Goal: Information Seeking & Learning: Learn about a topic

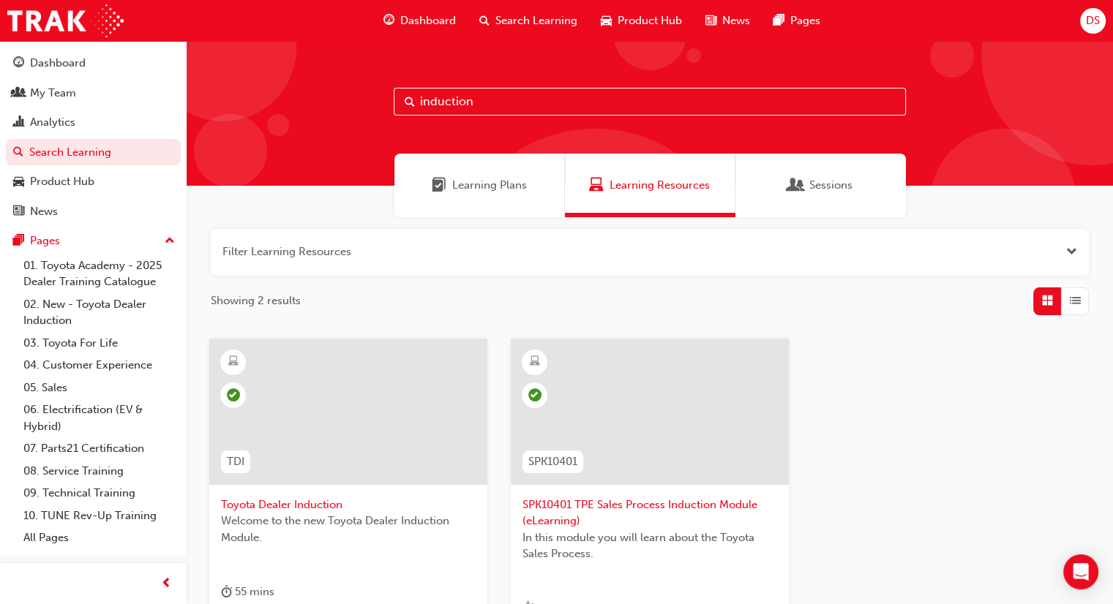
click at [435, 15] on span "Dashboard" at bounding box center [428, 20] width 56 height 17
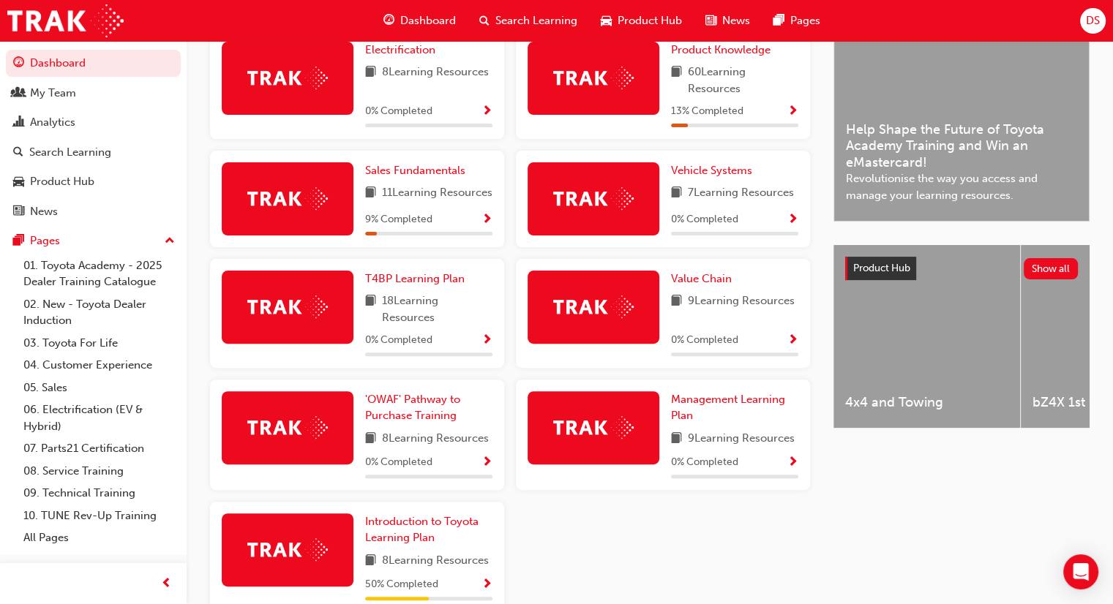
scroll to position [470, 0]
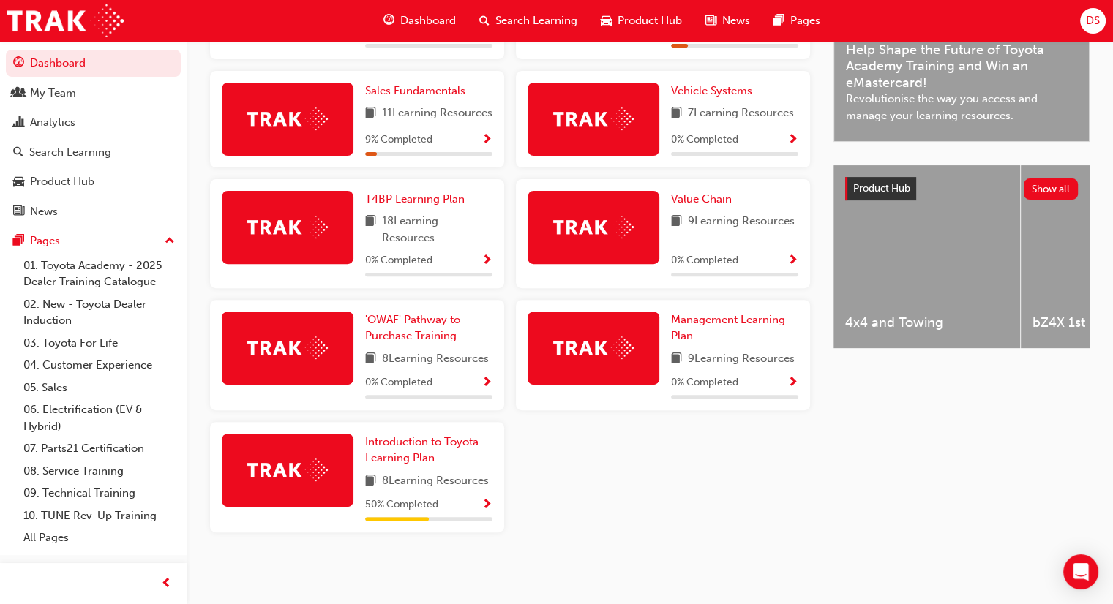
click at [484, 499] on span "Show Progress" at bounding box center [486, 505] width 11 height 13
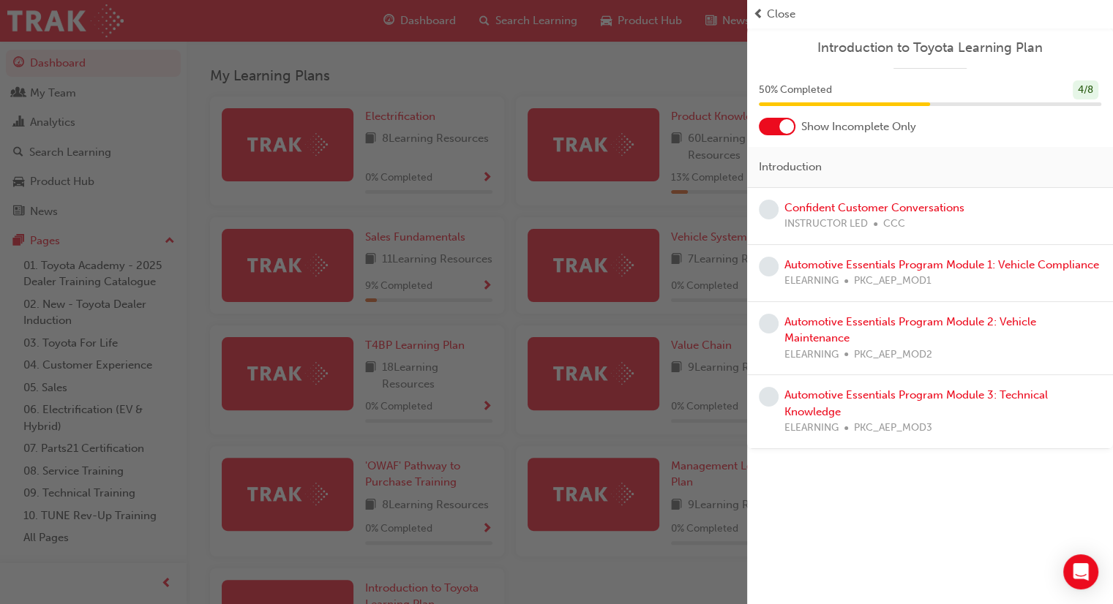
scroll to position [105, 0]
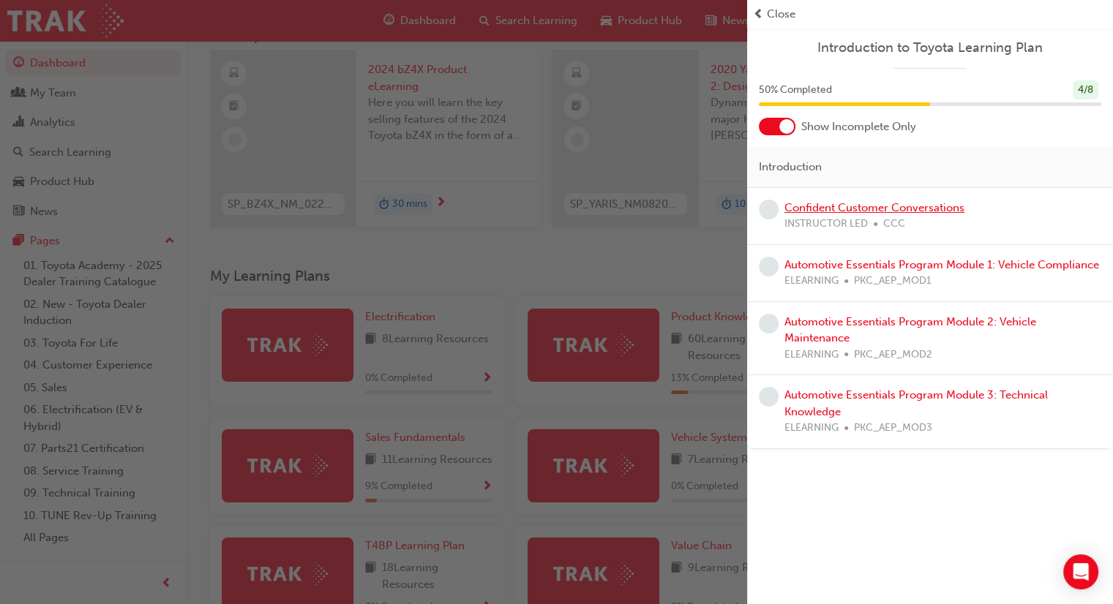
click at [897, 205] on link "Confident Customer Conversations" at bounding box center [874, 207] width 180 height 13
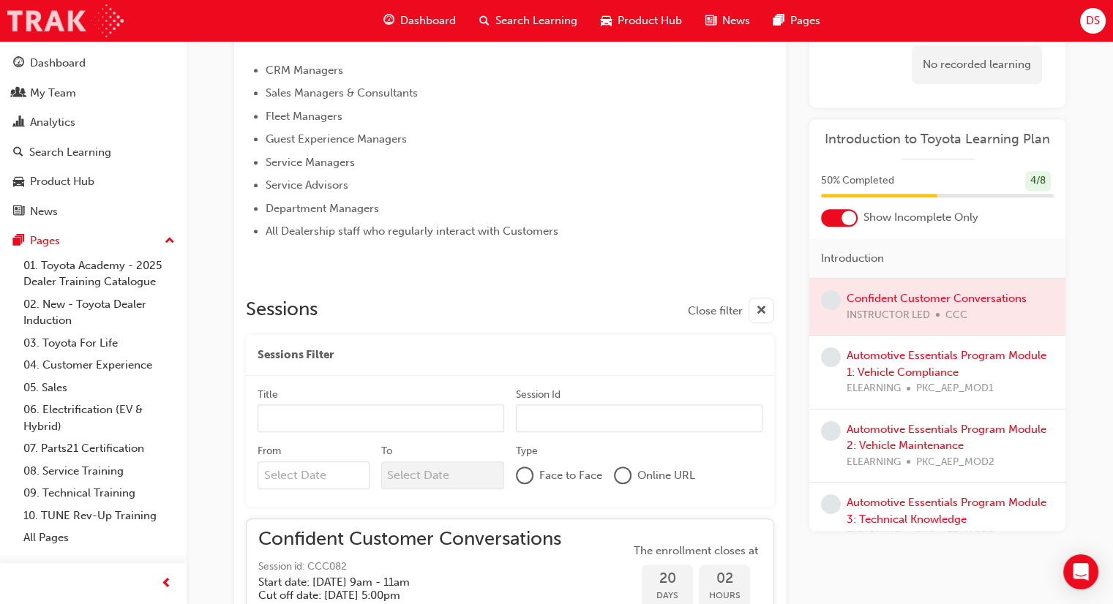
scroll to position [512, 0]
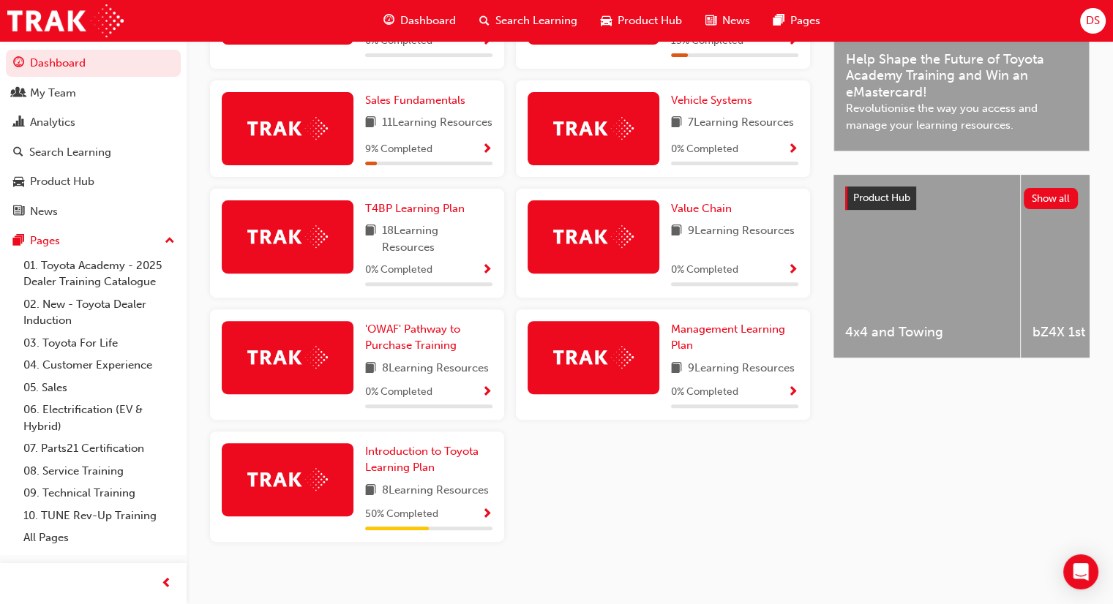
scroll to position [470, 0]
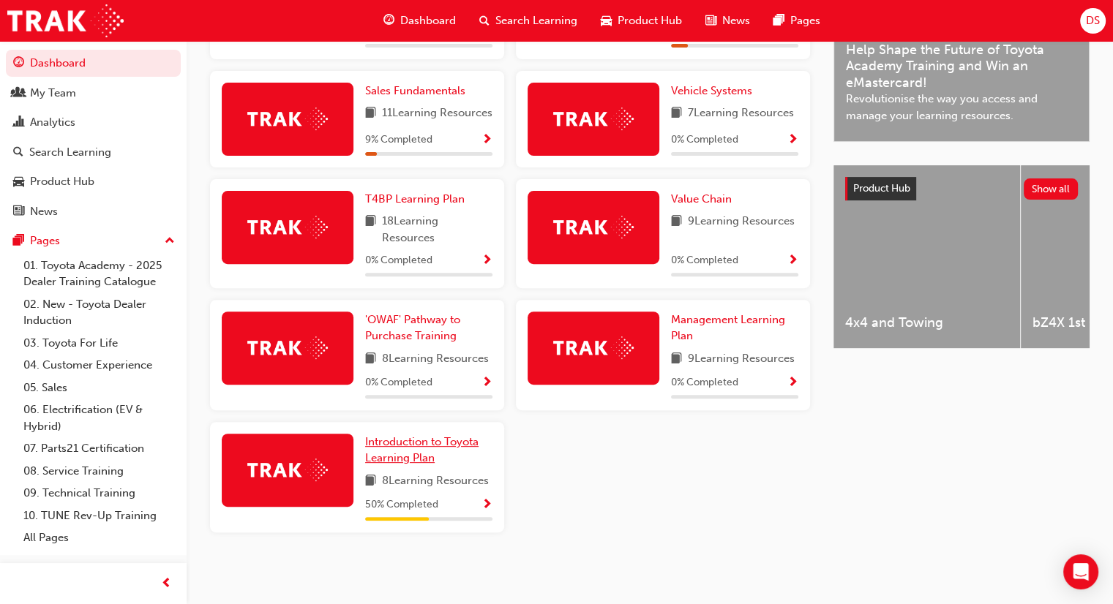
click at [383, 443] on span "Introduction to Toyota Learning Plan" at bounding box center [421, 450] width 113 height 30
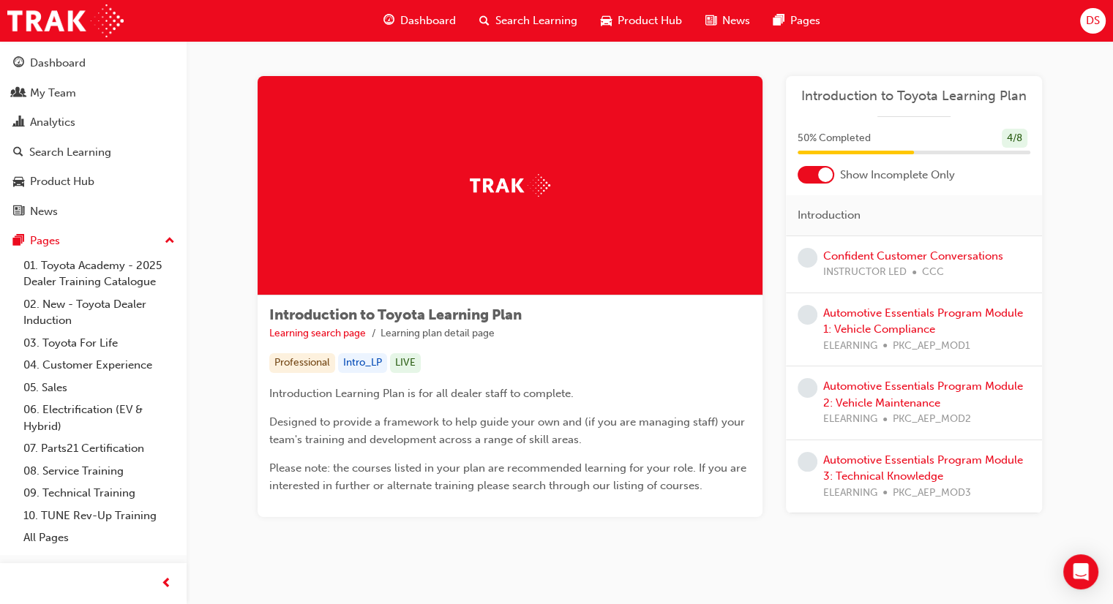
click at [419, 20] on span "Dashboard" at bounding box center [428, 20] width 56 height 17
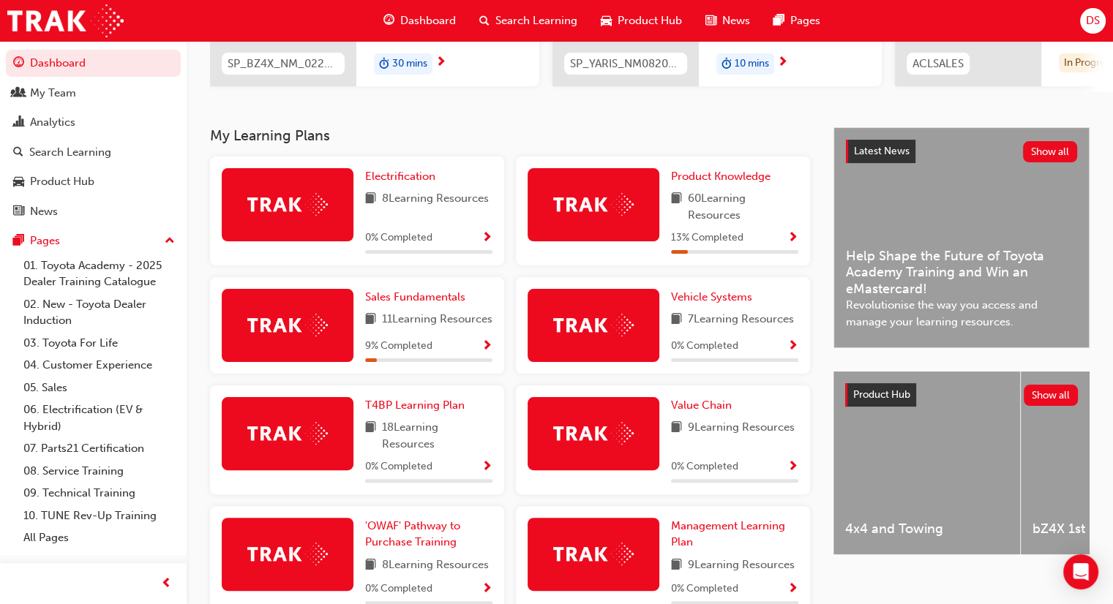
scroll to position [251, 0]
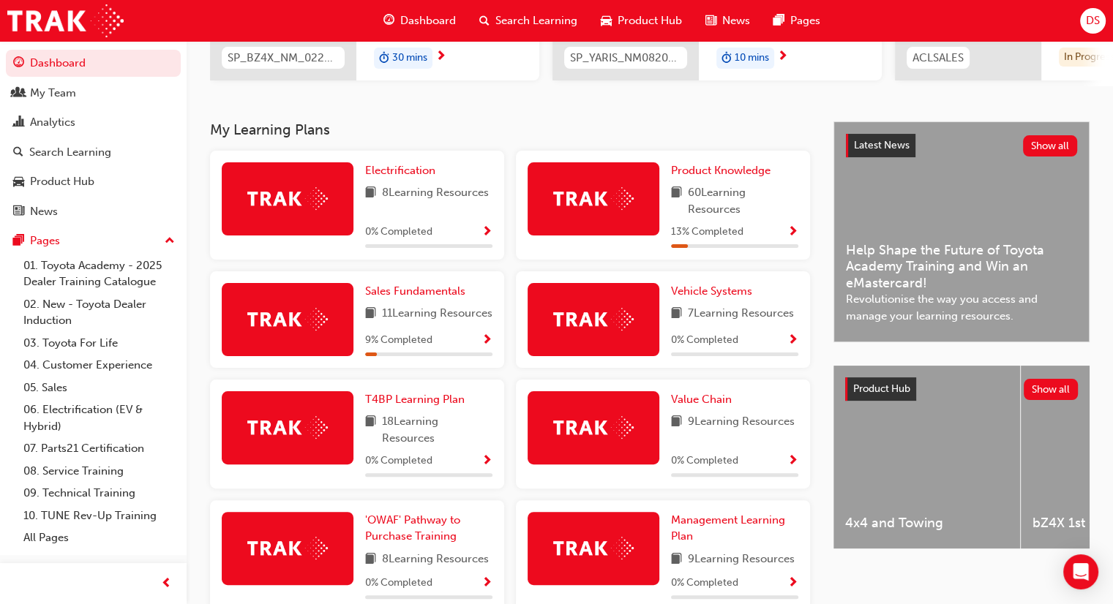
click at [795, 232] on span "Show Progress" at bounding box center [792, 232] width 11 height 13
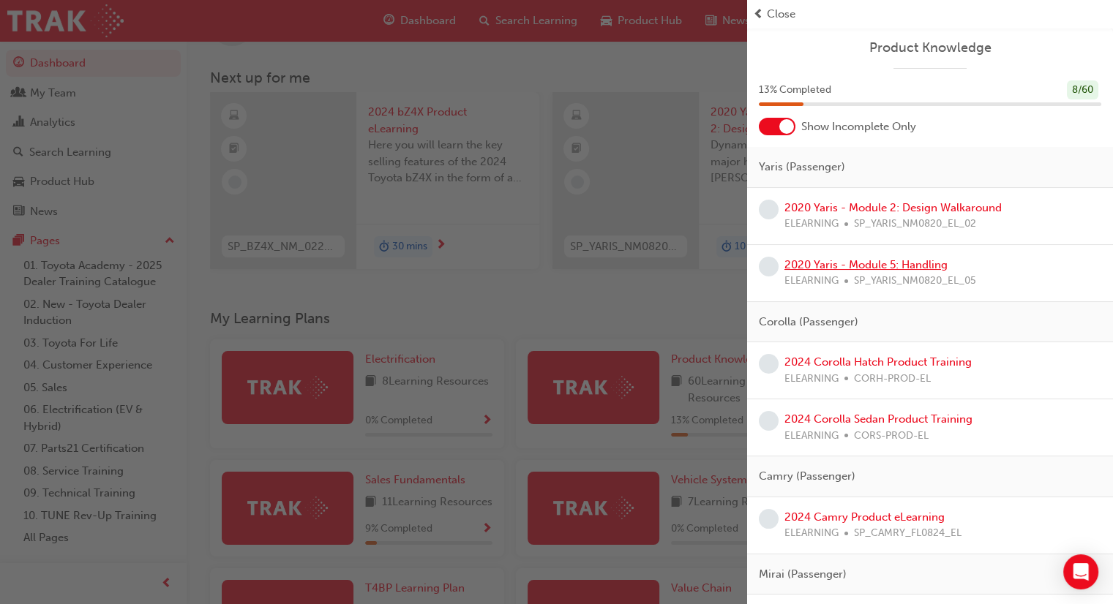
scroll to position [0, 0]
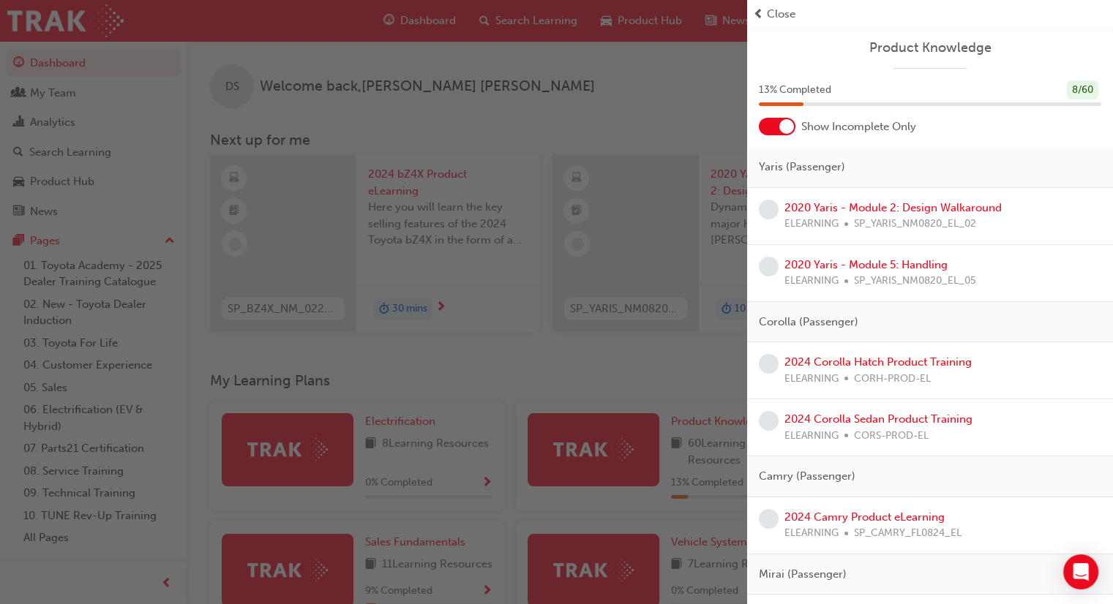
click at [562, 116] on div "button" at bounding box center [373, 302] width 747 height 604
